Goal: Go to known website: Access a specific website the user already knows

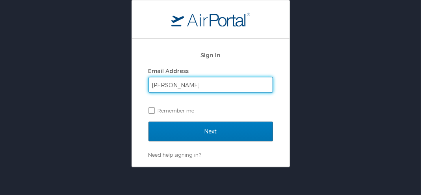
type input "[PERSON_NAME][EMAIL_ADDRESS][PERSON_NAME][DOMAIN_NAME]"
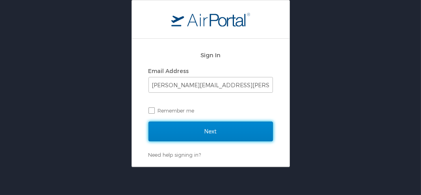
click at [201, 129] on input "Next" at bounding box center [211, 131] width 125 height 20
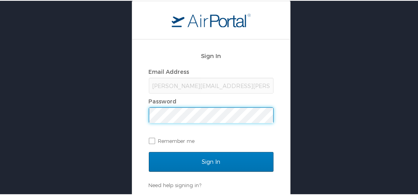
click at [149, 151] on input "Sign In" at bounding box center [211, 161] width 125 height 20
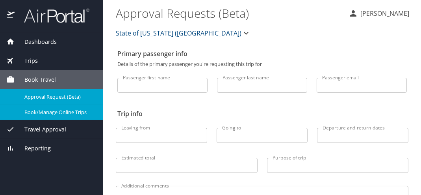
click at [67, 111] on span "Book/Manage Online Trips" at bounding box center [58, 111] width 69 height 7
